Goal: Information Seeking & Learning: Learn about a topic

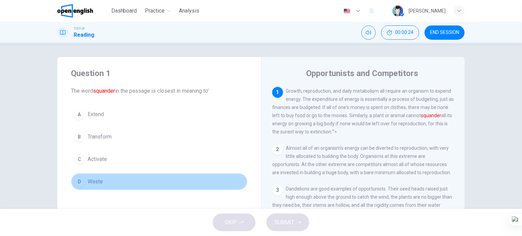
click at [102, 181] on button "D Waste" at bounding box center [159, 181] width 176 height 17
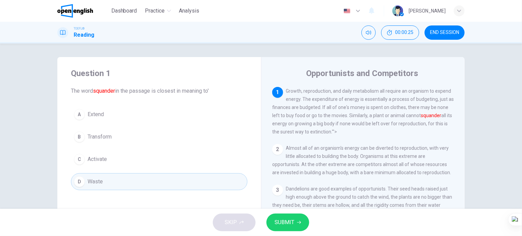
click at [124, 159] on button "C Activate" at bounding box center [159, 159] width 176 height 17
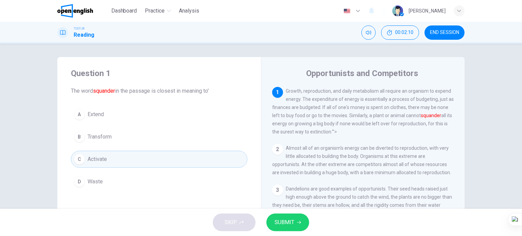
click at [97, 175] on button "D Waste" at bounding box center [159, 181] width 176 height 17
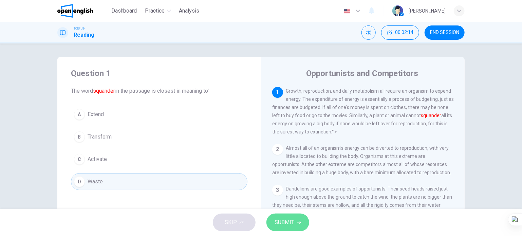
click at [288, 223] on span "SUBMIT" at bounding box center [284, 221] width 20 height 9
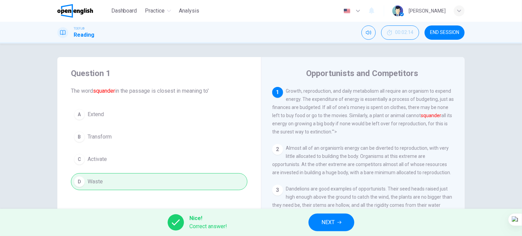
click at [338, 221] on icon "button" at bounding box center [339, 222] width 4 height 4
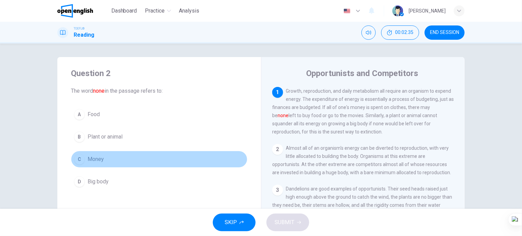
click at [101, 162] on span "Money" at bounding box center [96, 159] width 16 height 8
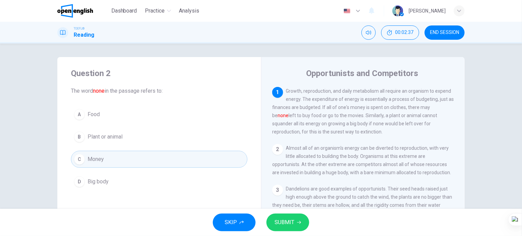
click at [276, 224] on span "SUBMIT" at bounding box center [284, 221] width 20 height 9
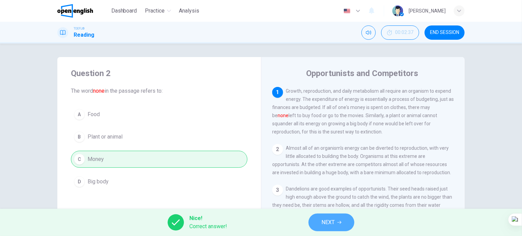
click at [323, 222] on span "NEXT" at bounding box center [327, 221] width 13 height 9
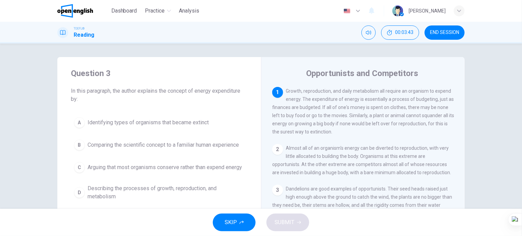
click at [204, 142] on span "Comparing the scientific concept to a familiar human experience" at bounding box center [163, 145] width 151 height 8
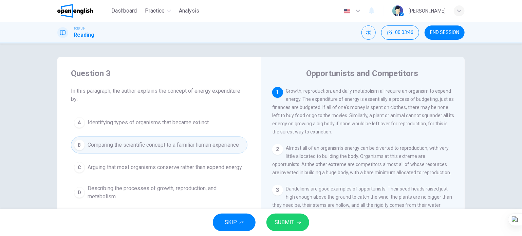
click at [291, 224] on span "SUBMIT" at bounding box center [284, 221] width 20 height 9
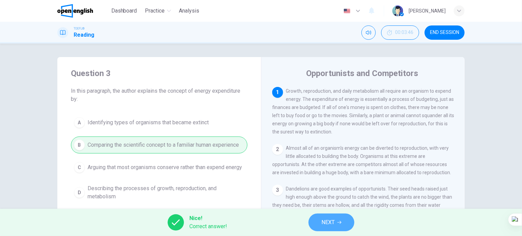
click at [331, 225] on span "NEXT" at bounding box center [327, 221] width 13 height 9
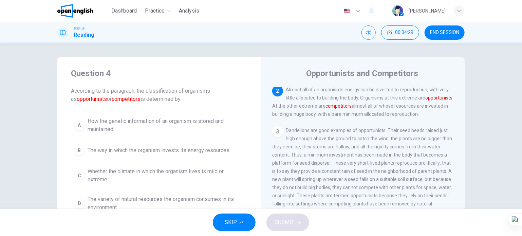
scroll to position [34, 0]
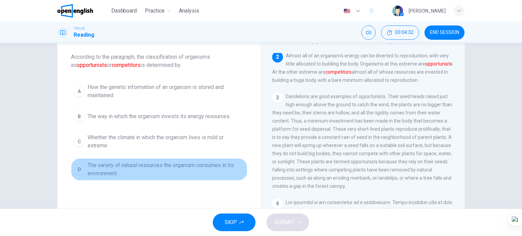
click at [174, 162] on span "The variety of natural resources the organism consumes in its environment" at bounding box center [166, 169] width 157 height 16
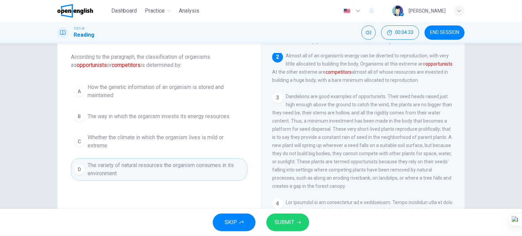
click at [283, 218] on span "SUBMIT" at bounding box center [284, 221] width 20 height 9
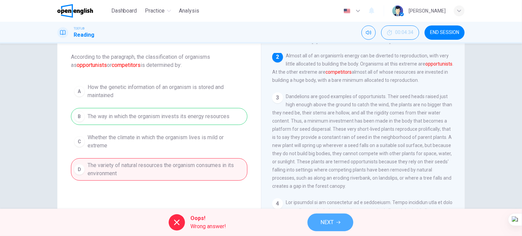
click at [327, 223] on span "NEXT" at bounding box center [326, 221] width 13 height 9
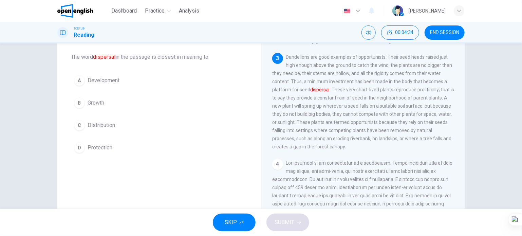
scroll to position [100, 0]
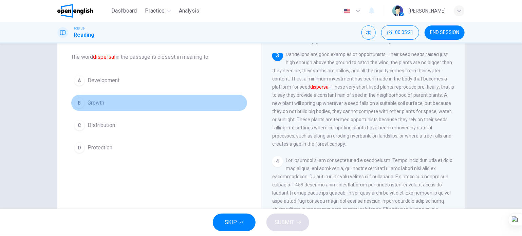
click at [104, 102] on button "B Growth" at bounding box center [159, 102] width 176 height 17
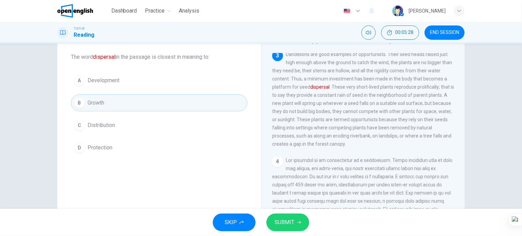
click at [289, 222] on span "SUBMIT" at bounding box center [284, 221] width 20 height 9
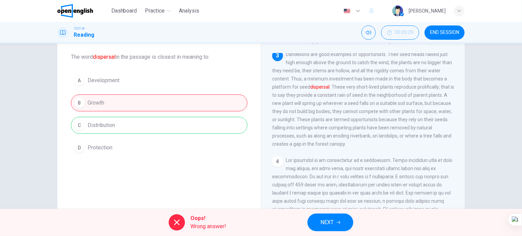
click at [320, 224] on button "NEXT" at bounding box center [330, 222] width 46 height 18
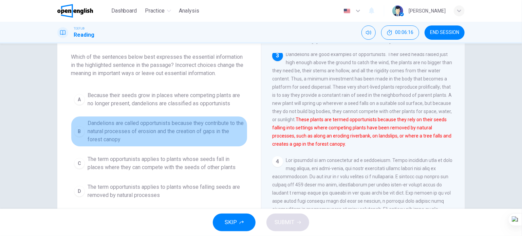
click at [158, 134] on span "Dandelions are called opportunists because they contribute to the natural proce…" at bounding box center [166, 131] width 157 height 24
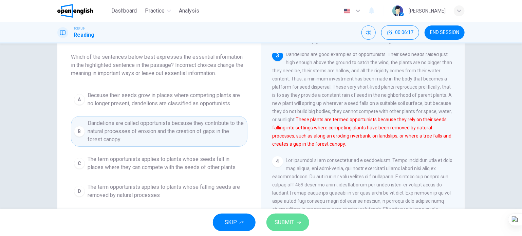
click at [277, 223] on span "SUBMIT" at bounding box center [284, 221] width 20 height 9
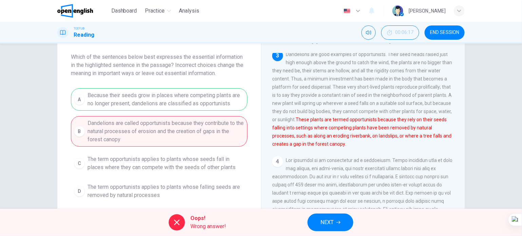
click at [322, 223] on span "NEXT" at bounding box center [326, 221] width 13 height 9
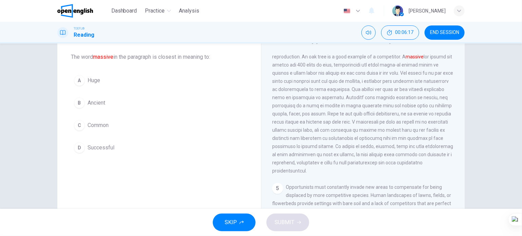
scroll to position [225, 0]
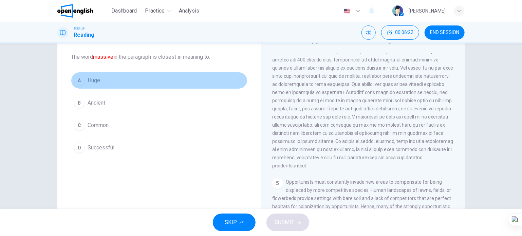
click at [84, 84] on button "A Huge" at bounding box center [159, 80] width 176 height 17
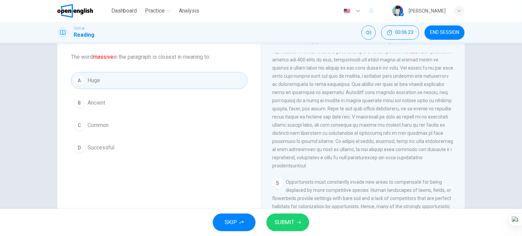
click at [285, 219] on span "SUBMIT" at bounding box center [284, 221] width 20 height 9
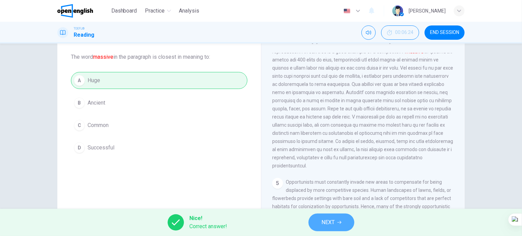
click at [325, 223] on span "NEXT" at bounding box center [327, 221] width 13 height 9
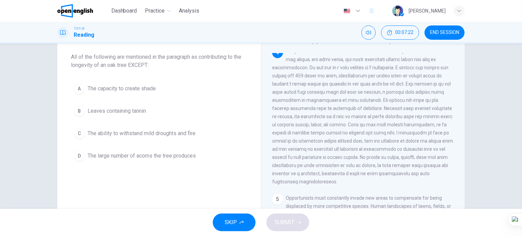
click at [179, 153] on span "The large number of acorns the tree produces" at bounding box center [142, 156] width 108 height 8
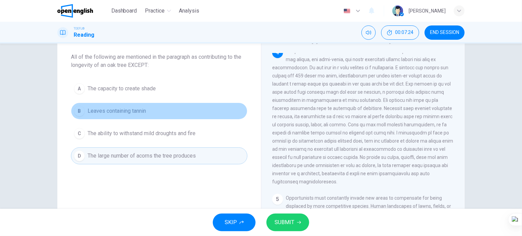
click at [127, 107] on span "Leaves containing tannin" at bounding box center [117, 111] width 58 height 8
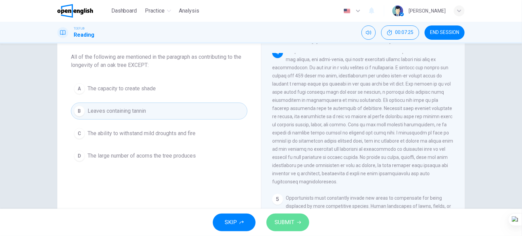
click at [279, 223] on span "SUBMIT" at bounding box center [284, 221] width 20 height 9
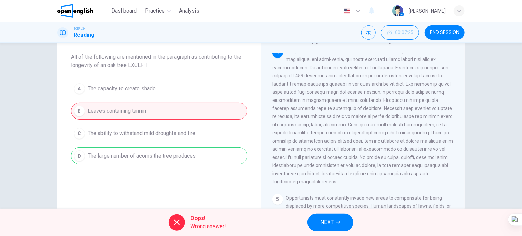
click at [320, 221] on button "NEXT" at bounding box center [330, 222] width 46 height 18
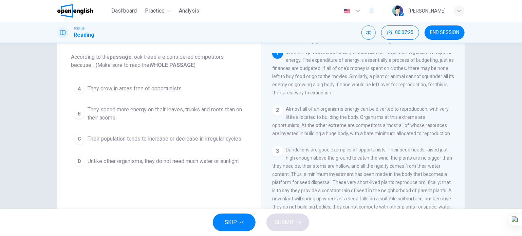
scroll to position [0, 0]
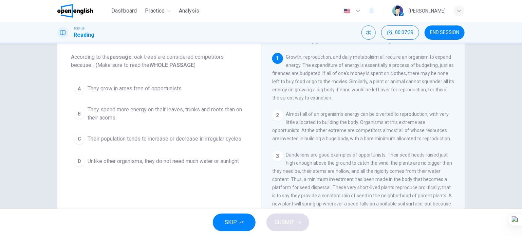
click at [151, 121] on span "They spend more energy on their leaves, trunks and roots than on their acorns" at bounding box center [166, 113] width 157 height 16
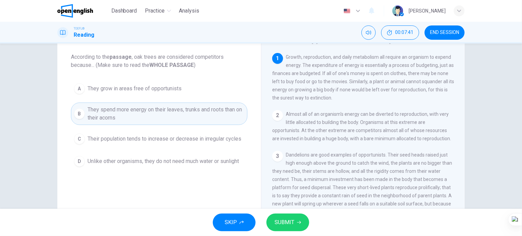
click at [279, 225] on span "SUBMIT" at bounding box center [284, 221] width 20 height 9
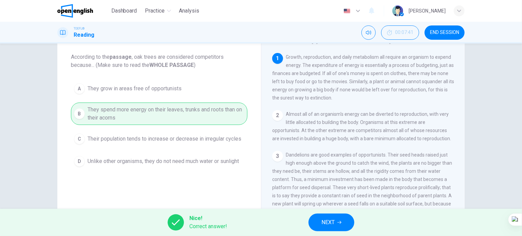
click at [332, 225] on span "NEXT" at bounding box center [327, 221] width 13 height 9
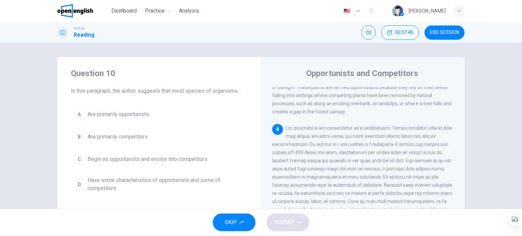
scroll to position [204, 0]
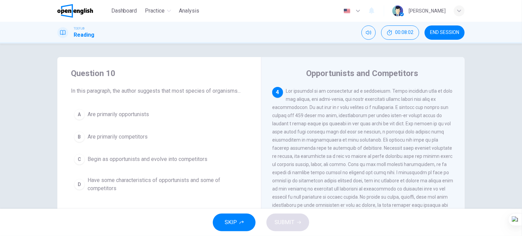
click at [170, 158] on span "Begin as opportunists and evolve into competitors" at bounding box center [148, 159] width 120 height 8
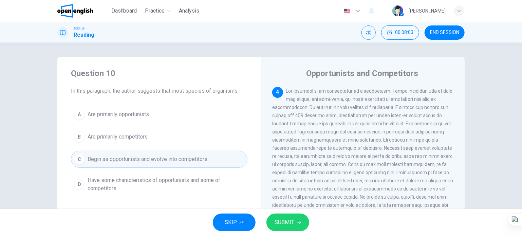
click at [277, 222] on span "SUBMIT" at bounding box center [284, 221] width 20 height 9
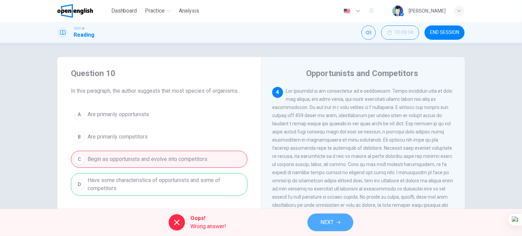
click at [320, 222] on span "NEXT" at bounding box center [326, 221] width 13 height 9
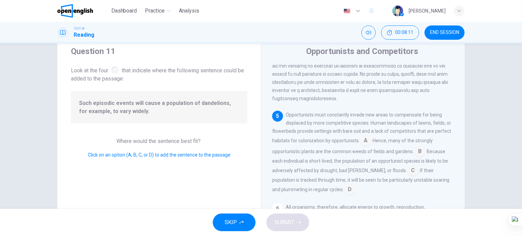
scroll to position [34, 0]
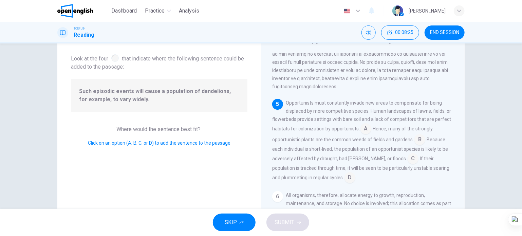
click at [382, 158] on span "Because each individual is short-lived, the population of an opportunist specie…" at bounding box center [360, 149] width 176 height 24
click at [407, 156] on input at bounding box center [412, 159] width 11 height 11
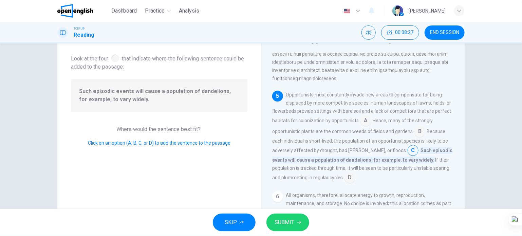
drag, startPoint x: 297, startPoint y: 223, endPoint x: 293, endPoint y: 222, distance: 4.1
click at [293, 222] on button "SUBMIT" at bounding box center [287, 222] width 43 height 18
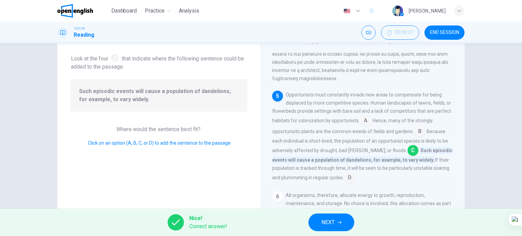
click at [341, 220] on icon "button" at bounding box center [339, 222] width 4 height 4
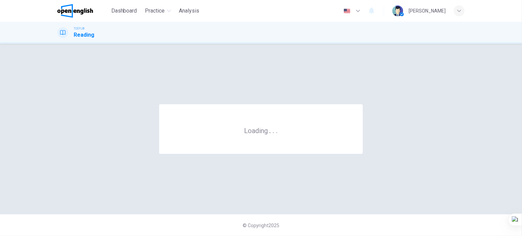
scroll to position [0, 0]
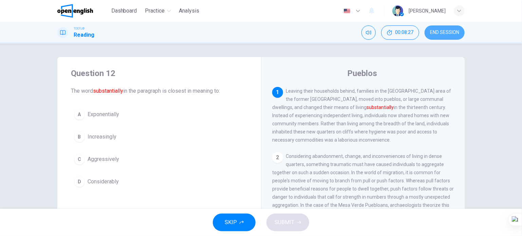
click at [448, 30] on span "END SESSION" at bounding box center [444, 32] width 29 height 5
